Goal: Task Accomplishment & Management: Manage account settings

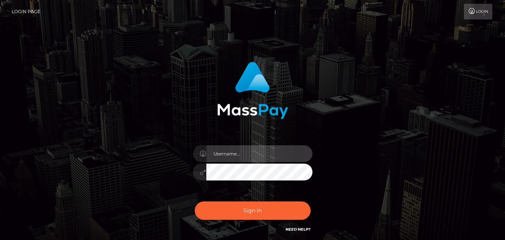
click at [217, 153] on input "text" at bounding box center [259, 153] width 106 height 17
type input "[EMAIL_ADDRESS][DOMAIN_NAME]"
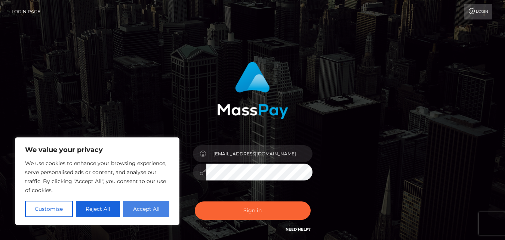
click at [164, 205] on button "Accept All" at bounding box center [146, 208] width 46 height 16
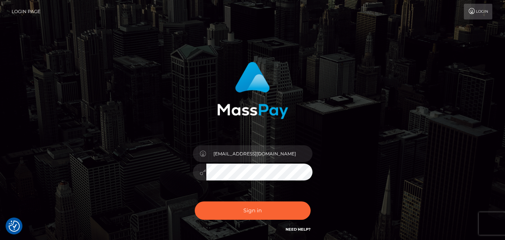
checkbox input "true"
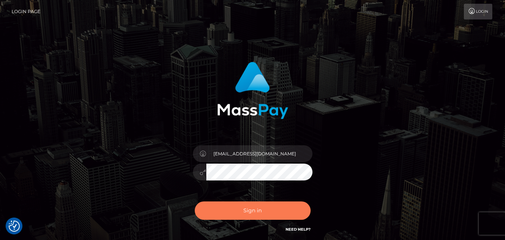
click at [247, 209] on button "Sign in" at bounding box center [253, 210] width 116 height 18
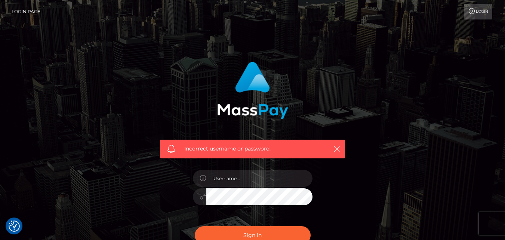
checkbox input "true"
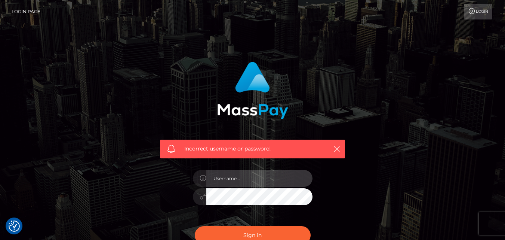
click at [263, 177] on input "text" at bounding box center [259, 178] width 106 height 17
type input "lilianasuzi@gmail.com"
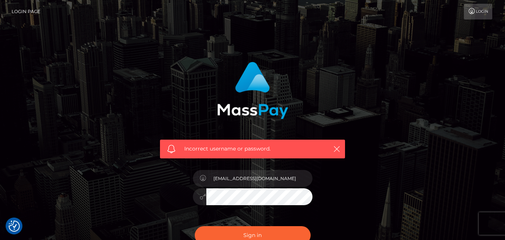
click at [203, 195] on icon at bounding box center [203, 196] width 6 height 6
click at [191, 196] on div "lilianasuzi@gmail.com" at bounding box center [252, 192] width 131 height 57
drag, startPoint x: 203, startPoint y: 199, endPoint x: 251, endPoint y: 233, distance: 58.2
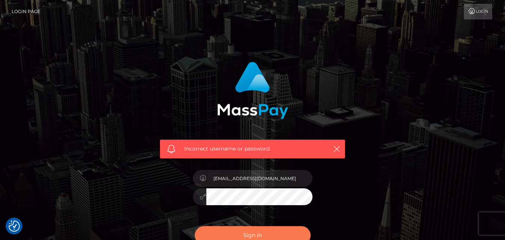
click at [251, 233] on button "Sign in" at bounding box center [253, 235] width 116 height 18
click at [251, 233] on div "Sign in Need Help?" at bounding box center [252, 237] width 131 height 33
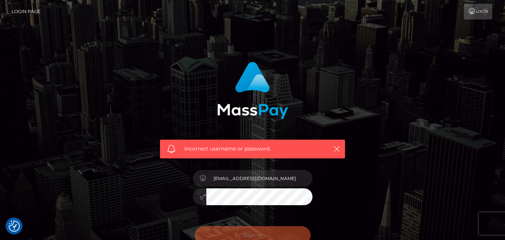
scroll to position [2, 0]
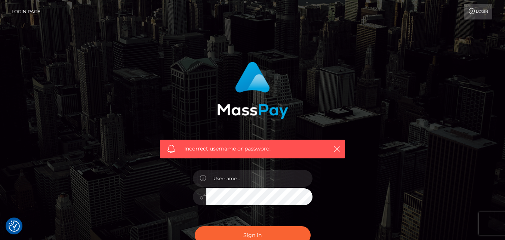
checkbox input "true"
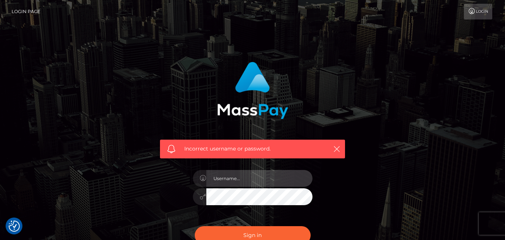
click at [246, 175] on input "text" at bounding box center [259, 178] width 106 height 17
type input "[EMAIL_ADDRESS][DOMAIN_NAME]"
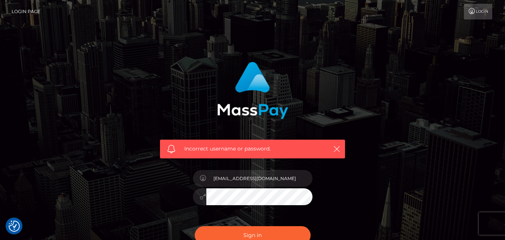
click at [470, 16] on link "Login" at bounding box center [478, 12] width 28 height 16
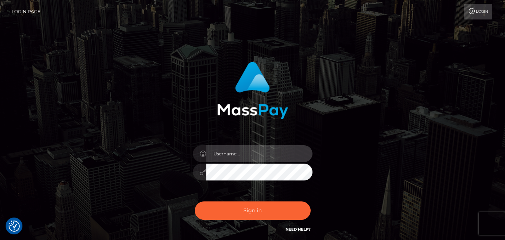
click at [255, 157] on input "text" at bounding box center [259, 153] width 106 height 17
type input "[EMAIL_ADDRESS][DOMAIN_NAME]"
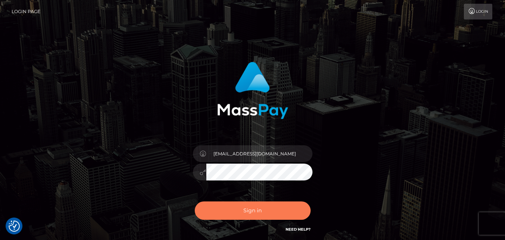
click at [257, 210] on button "Sign in" at bounding box center [253, 210] width 116 height 18
